Goal: Use online tool/utility: Utilize a website feature to perform a specific function

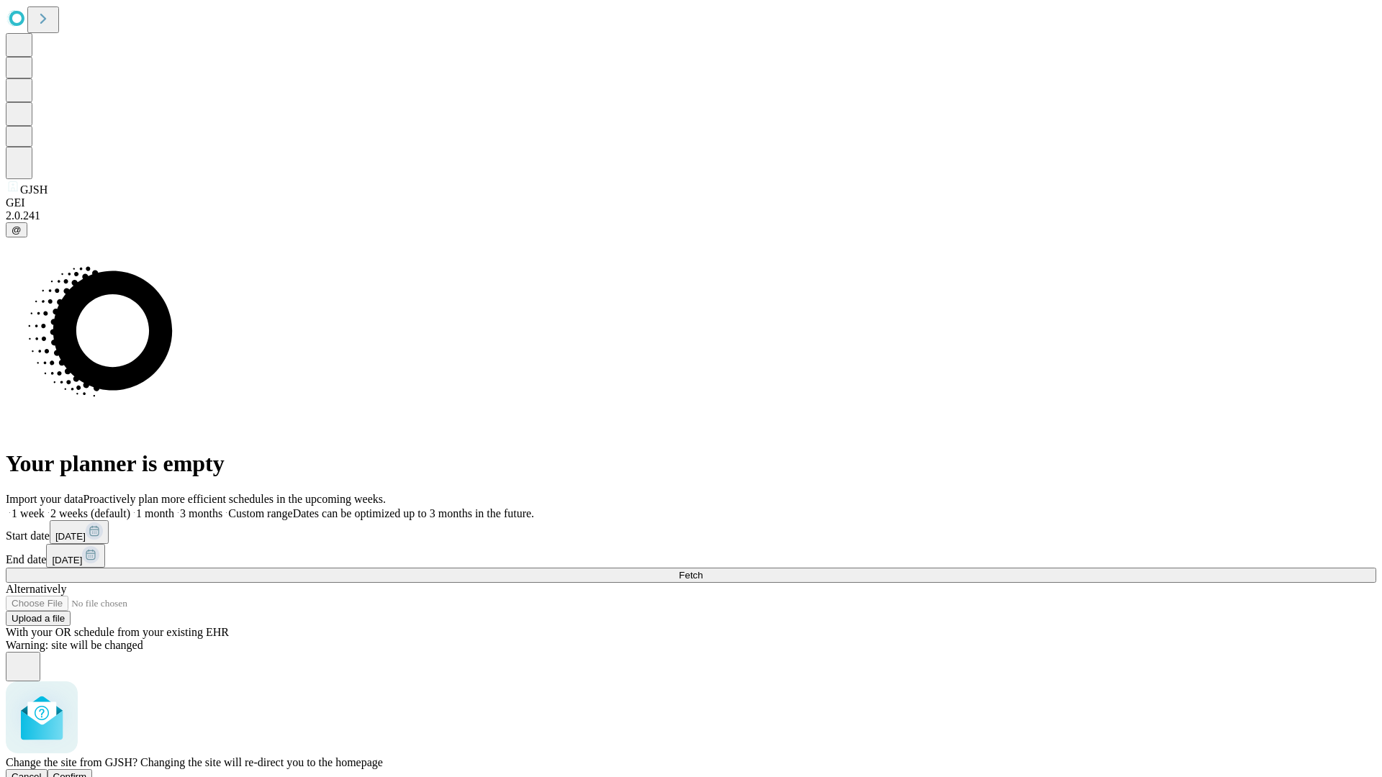
click at [87, 771] on span "Confirm" at bounding box center [70, 776] width 34 height 11
click at [130, 507] on label "2 weeks (default)" at bounding box center [88, 513] width 86 height 12
click at [702, 570] on span "Fetch" at bounding box center [691, 575] width 24 height 11
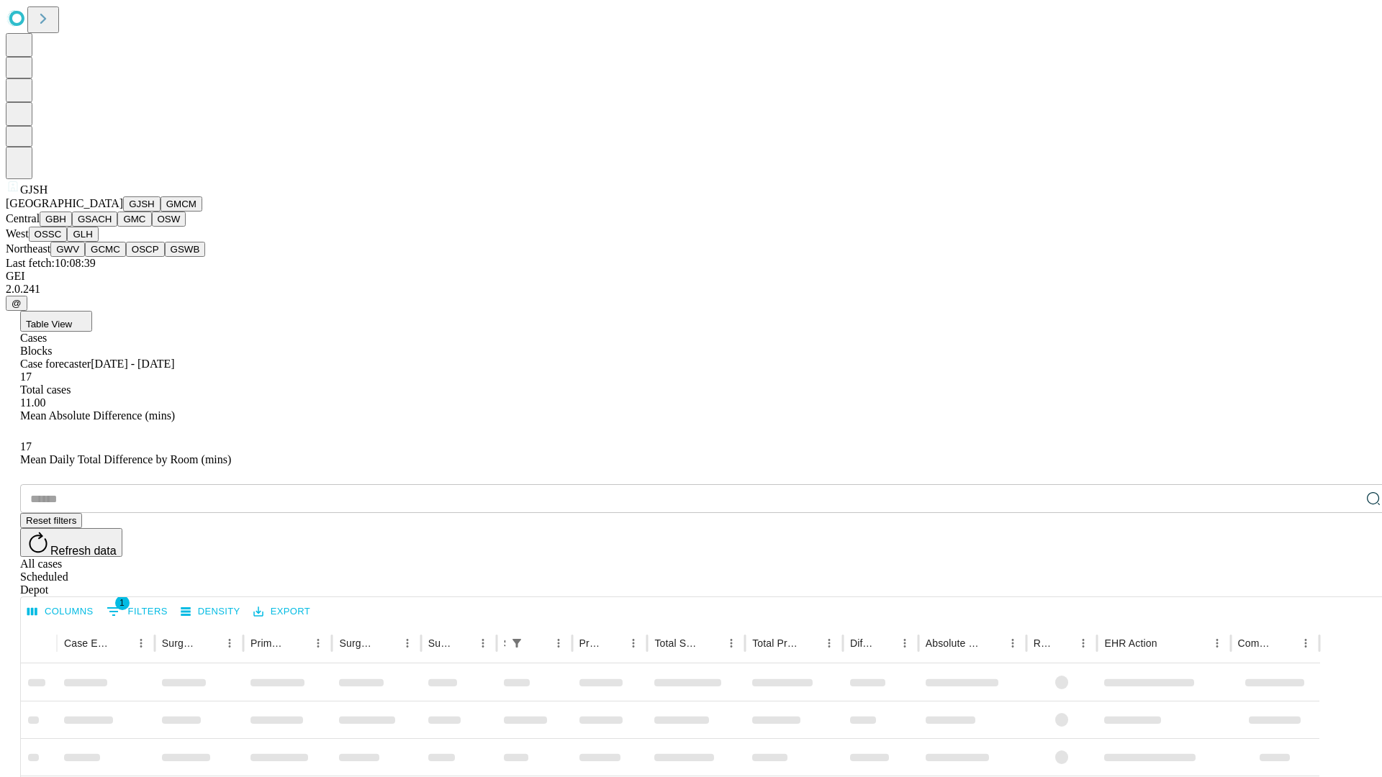
click at [160, 212] on button "GMCM" at bounding box center [181, 203] width 42 height 15
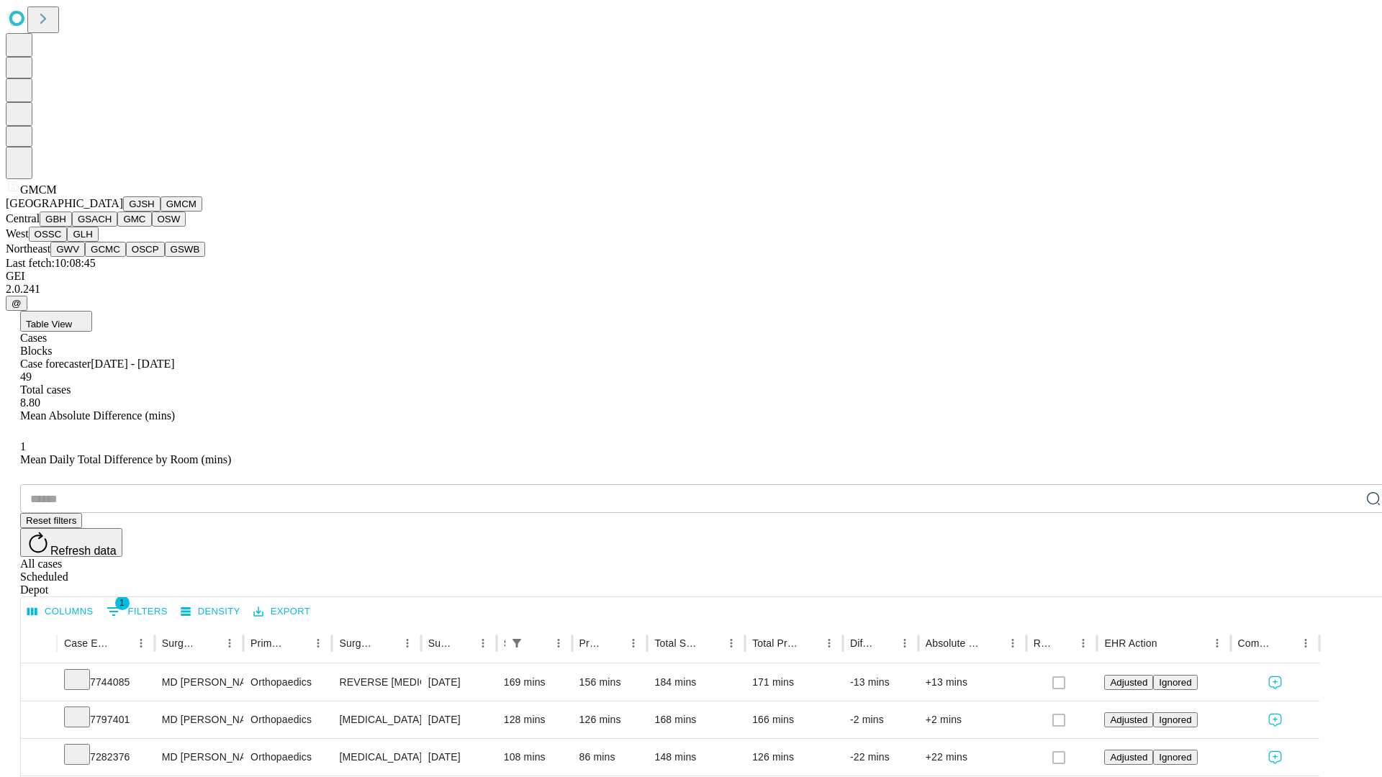
click at [72, 227] on button "GBH" at bounding box center [56, 219] width 32 height 15
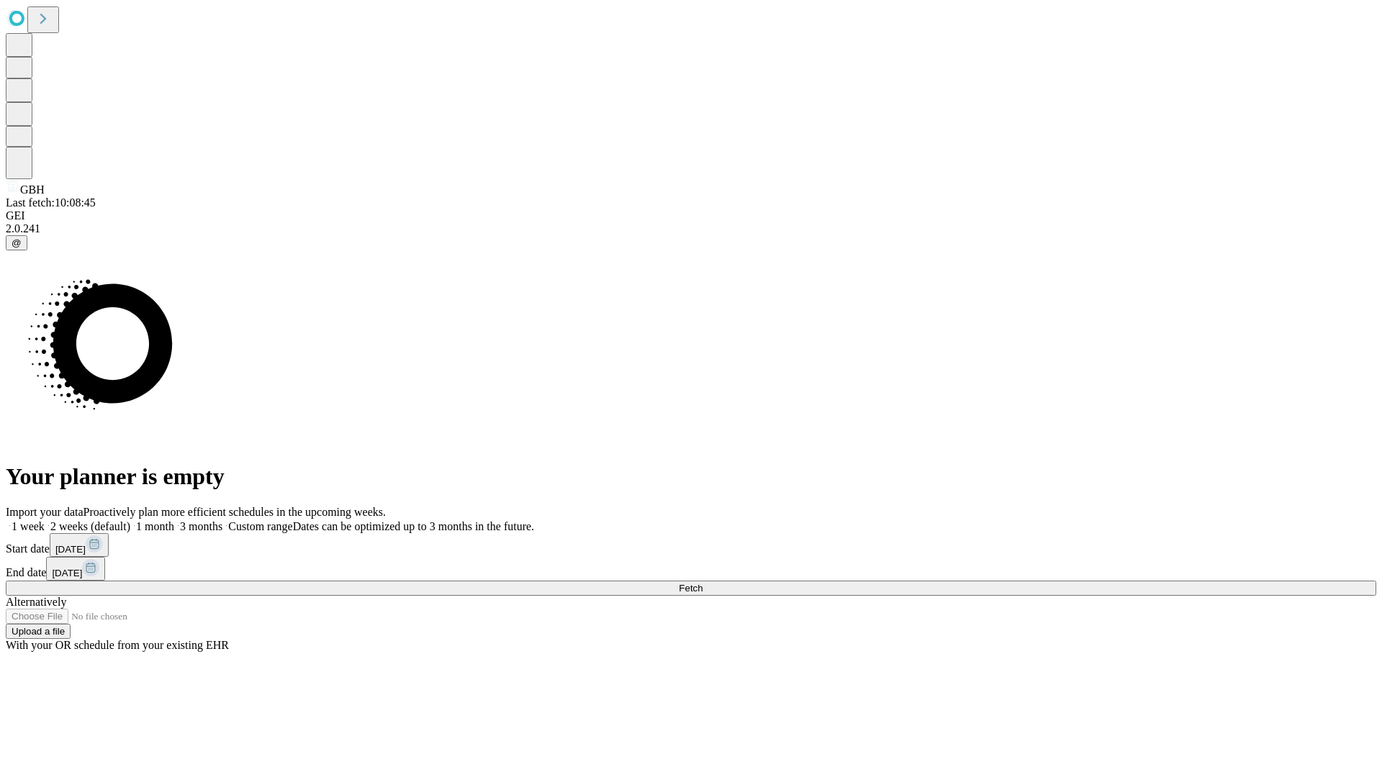
click at [130, 520] on label "2 weeks (default)" at bounding box center [88, 526] width 86 height 12
click at [702, 583] on span "Fetch" at bounding box center [691, 588] width 24 height 11
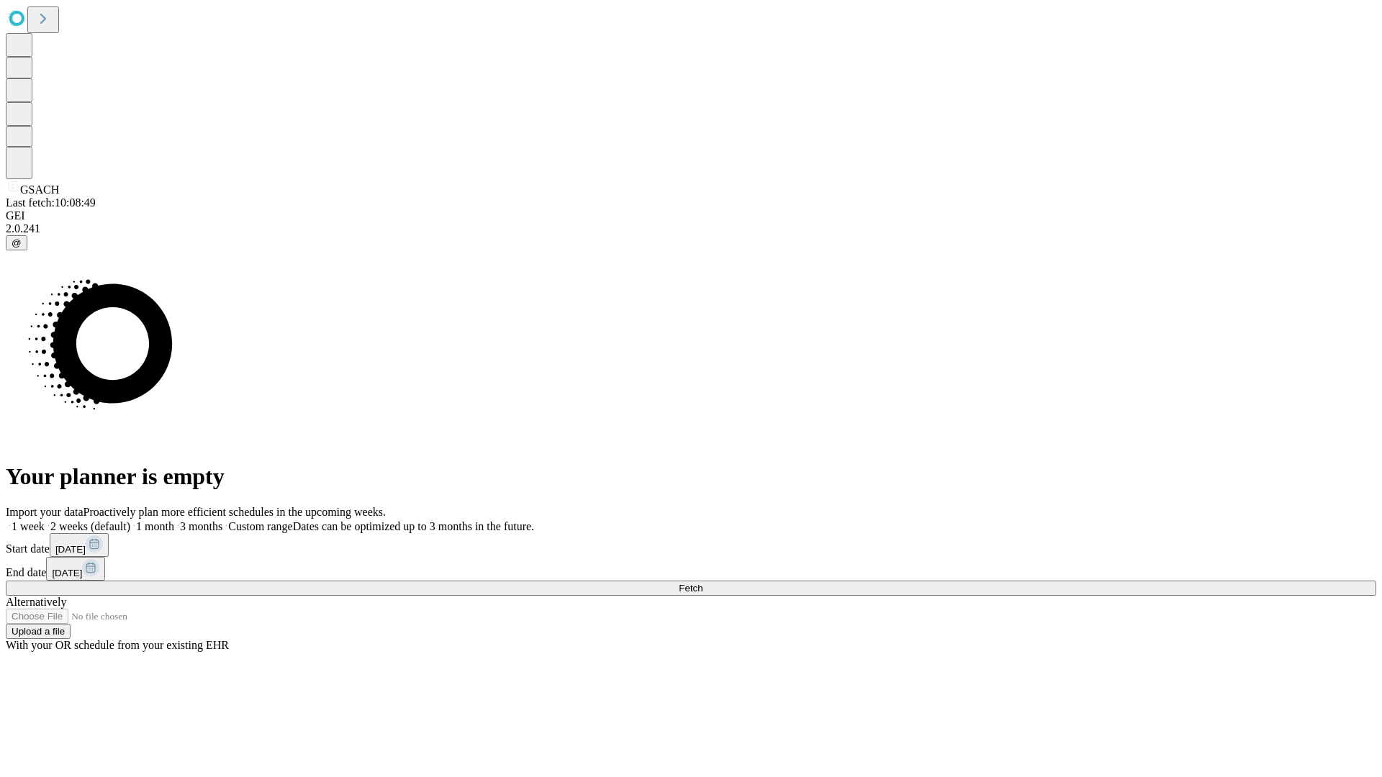
click at [130, 520] on label "2 weeks (default)" at bounding box center [88, 526] width 86 height 12
click at [702, 583] on span "Fetch" at bounding box center [691, 588] width 24 height 11
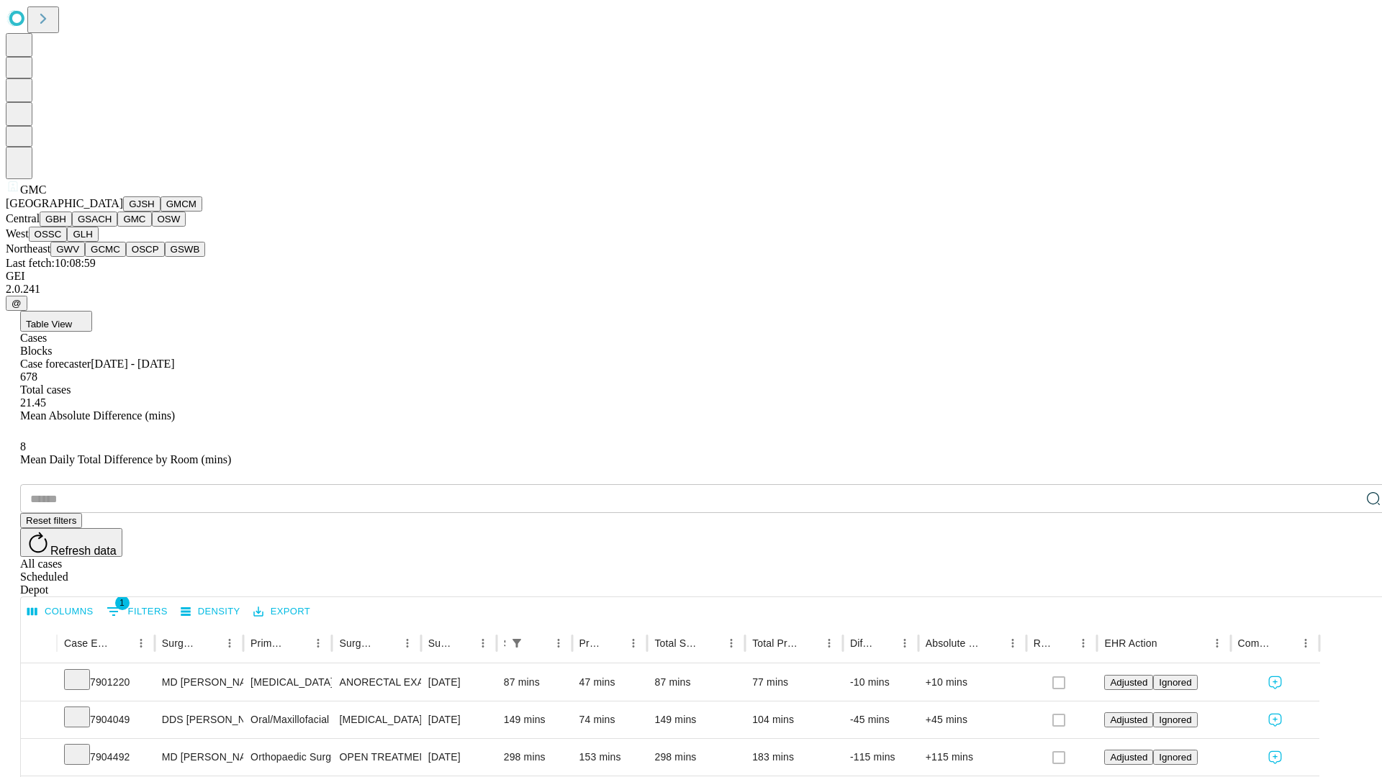
click at [152, 227] on button "OSW" at bounding box center [169, 219] width 35 height 15
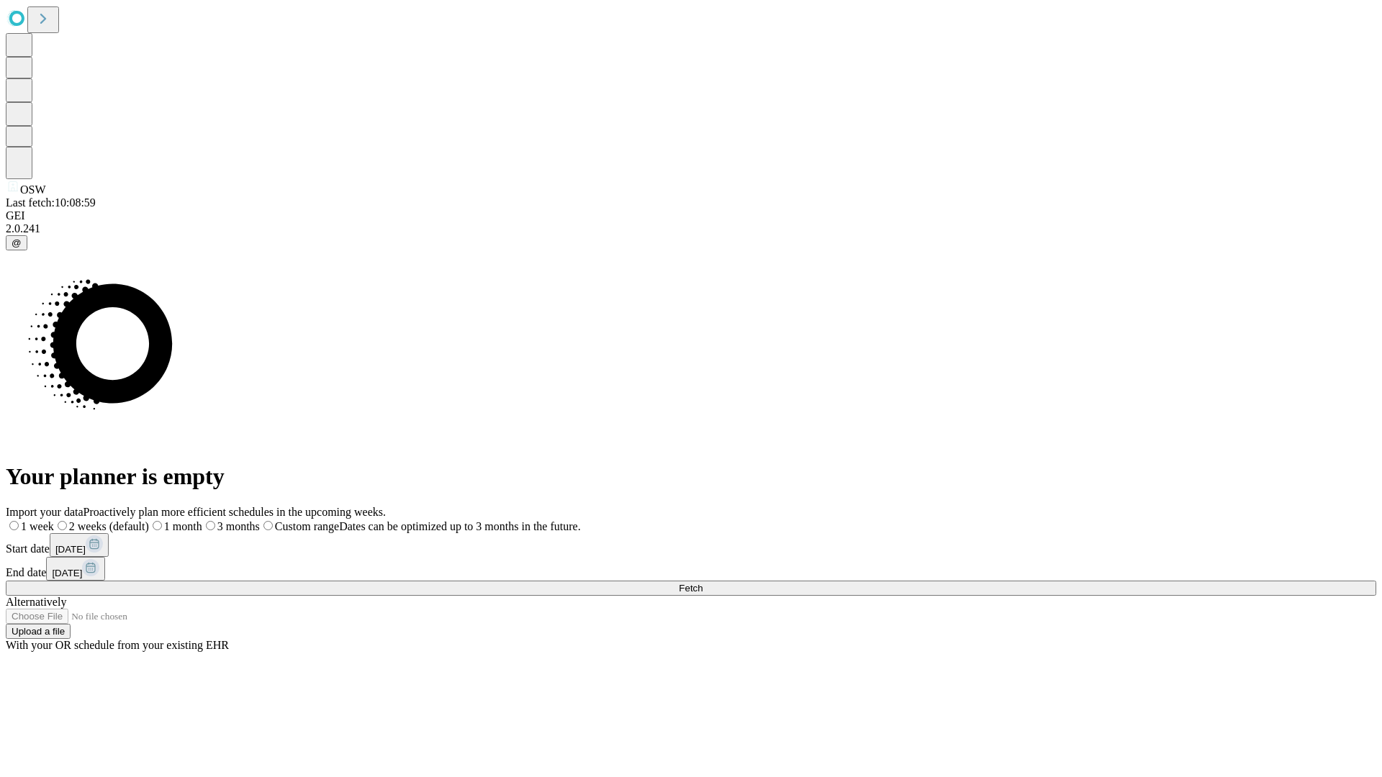
click at [149, 520] on label "2 weeks (default)" at bounding box center [101, 526] width 95 height 12
click at [702, 583] on span "Fetch" at bounding box center [691, 588] width 24 height 11
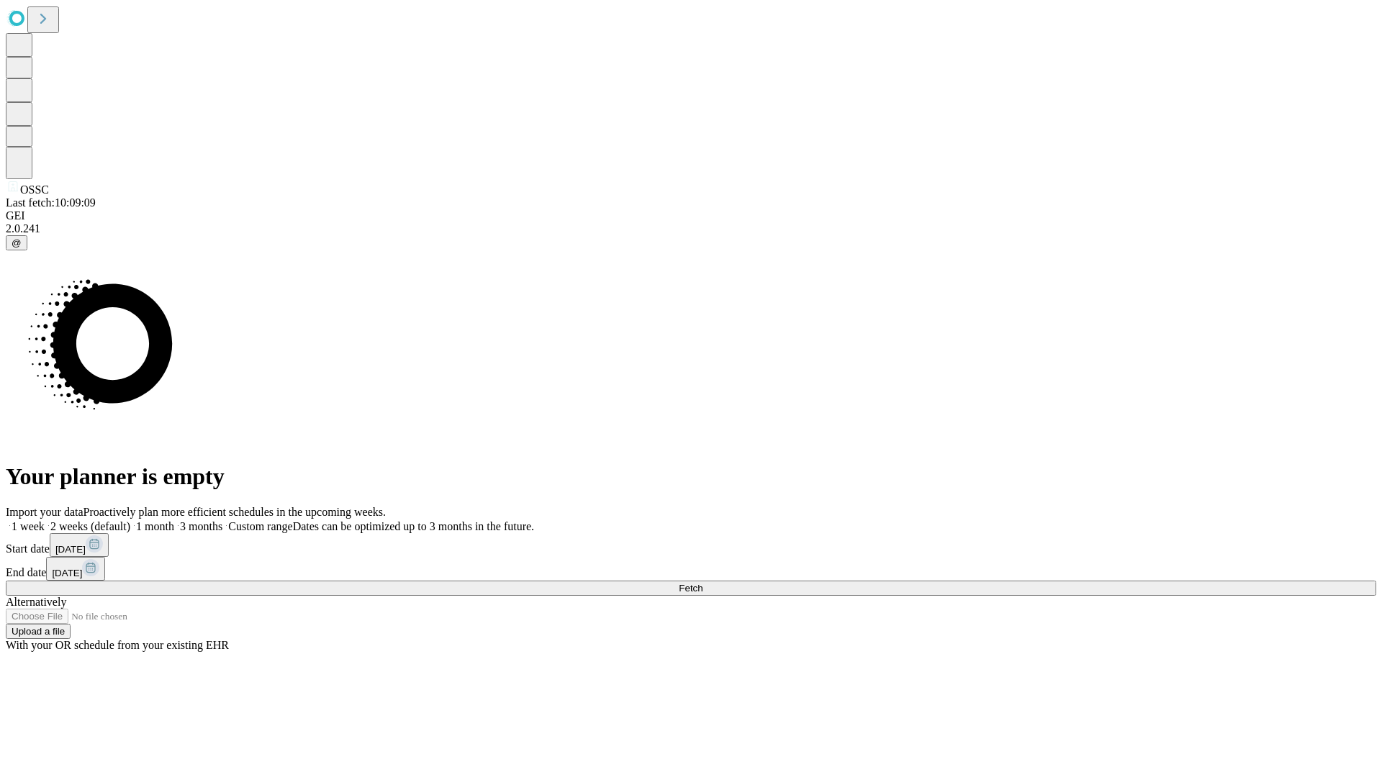
click at [702, 583] on span "Fetch" at bounding box center [691, 588] width 24 height 11
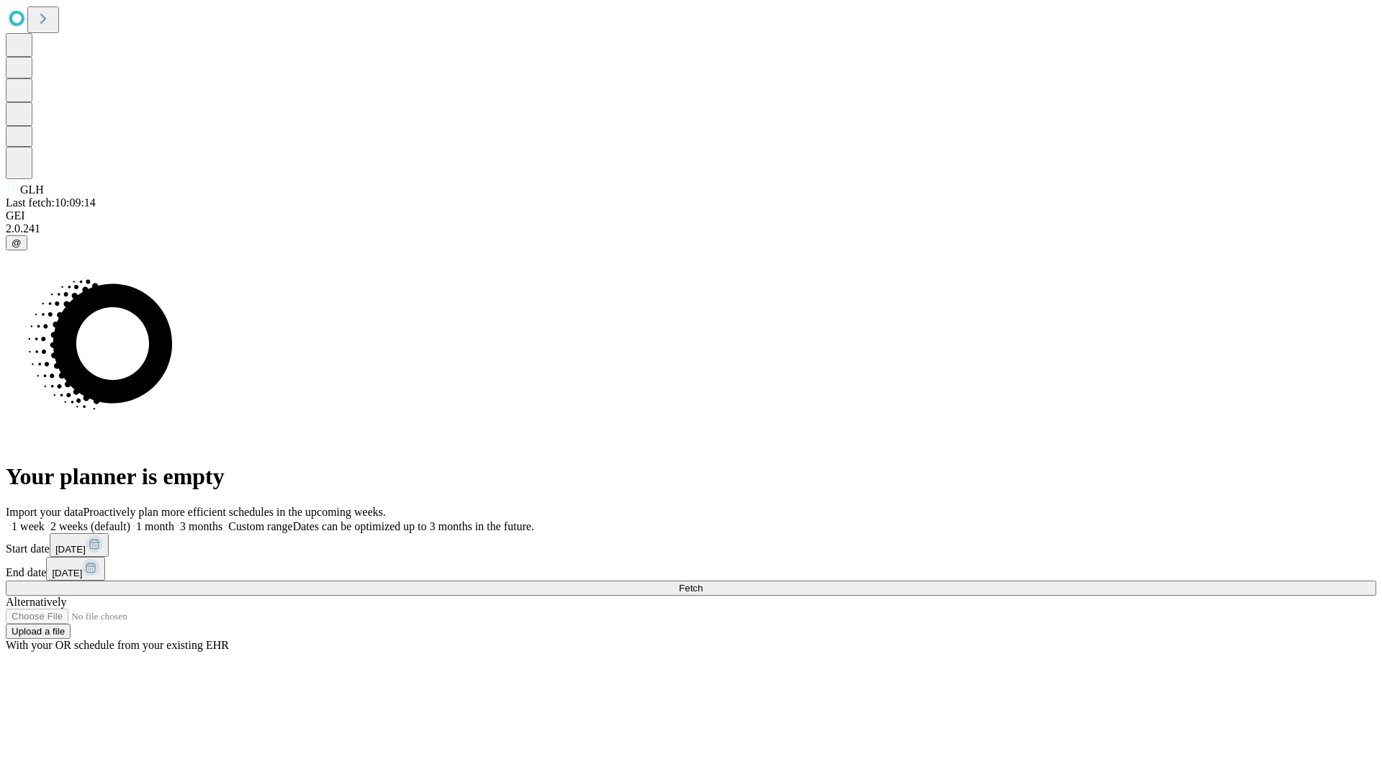
click at [130, 520] on label "2 weeks (default)" at bounding box center [88, 526] width 86 height 12
click at [702, 583] on span "Fetch" at bounding box center [691, 588] width 24 height 11
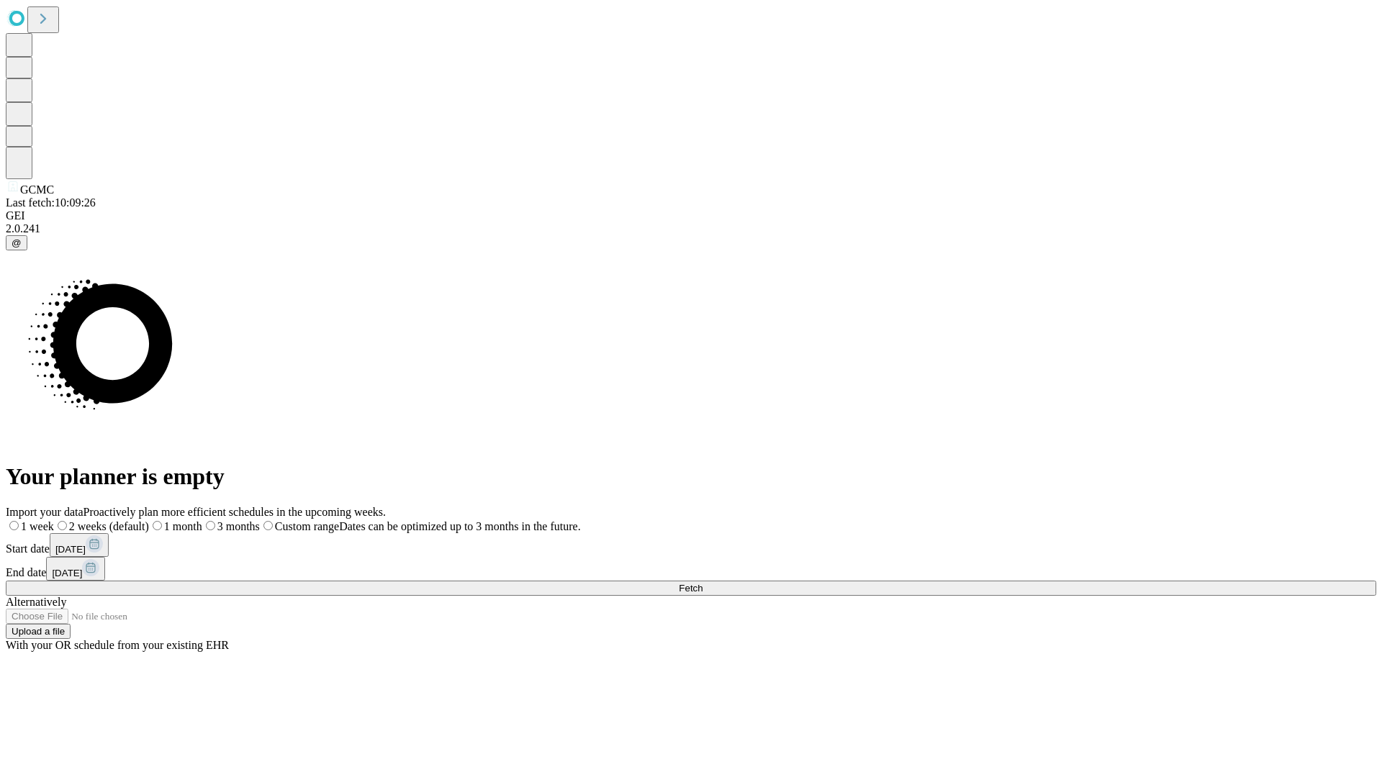
click at [149, 520] on label "2 weeks (default)" at bounding box center [101, 526] width 95 height 12
click at [702, 583] on span "Fetch" at bounding box center [691, 588] width 24 height 11
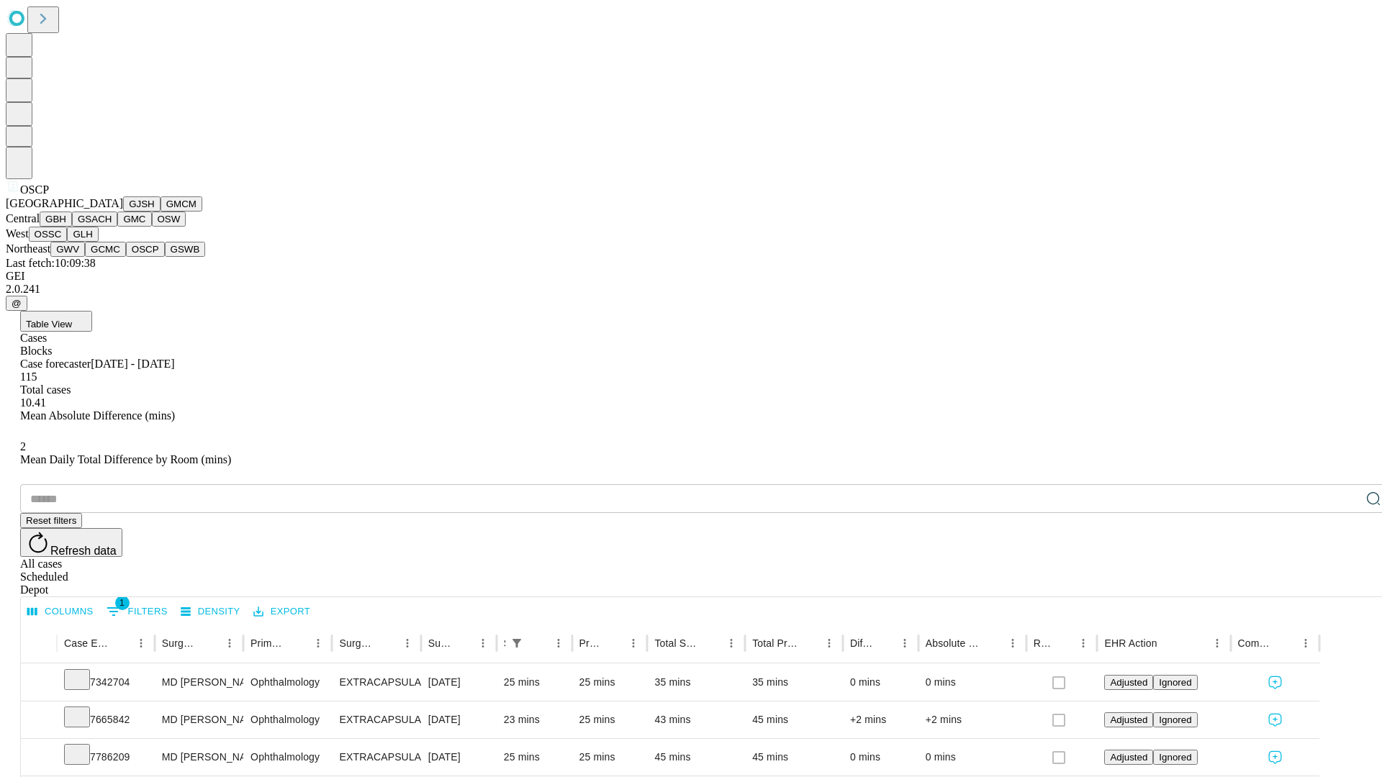
click at [165, 257] on button "GSWB" at bounding box center [185, 249] width 41 height 15
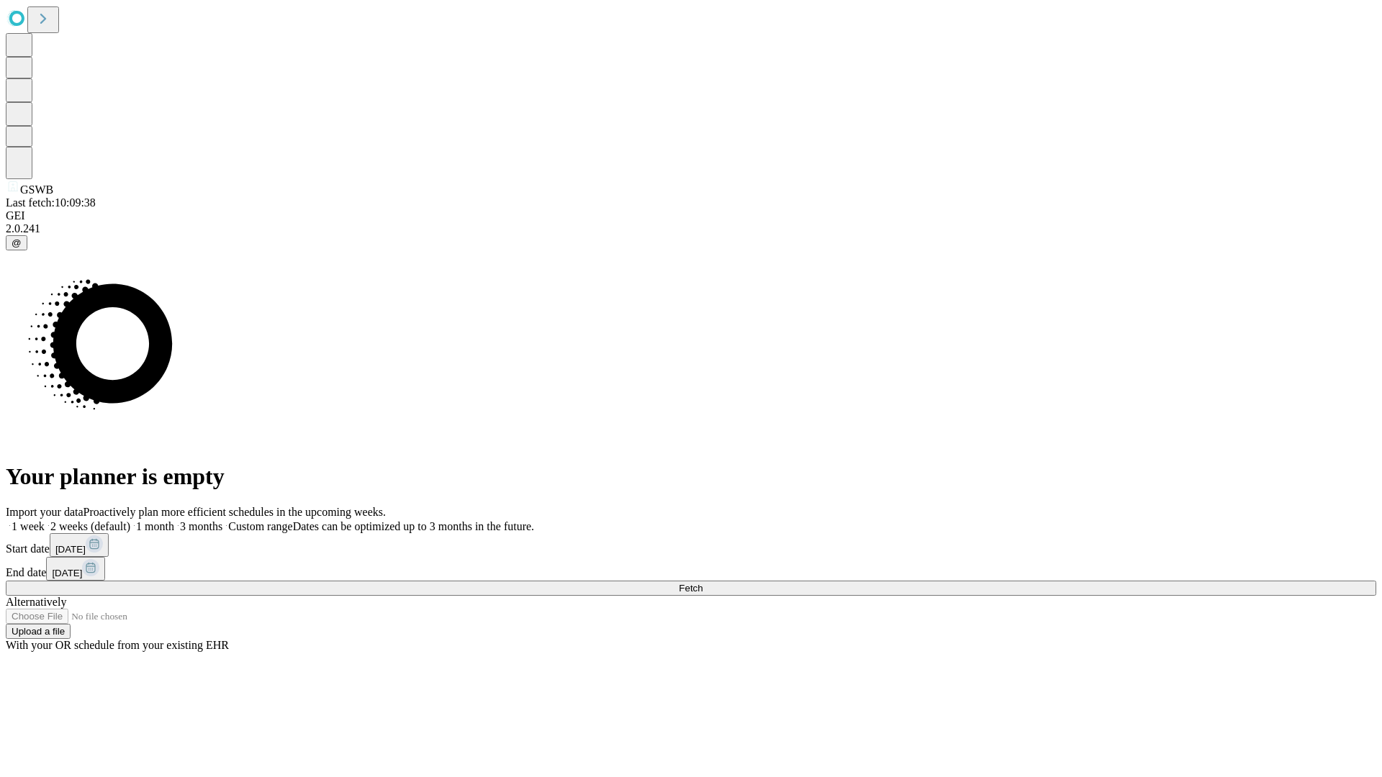
click at [130, 520] on label "2 weeks (default)" at bounding box center [88, 526] width 86 height 12
click at [702, 583] on span "Fetch" at bounding box center [691, 588] width 24 height 11
